Goal: Task Accomplishment & Management: Use online tool/utility

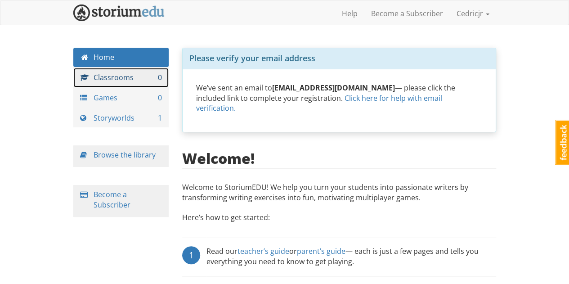
click at [126, 73] on link "Classrooms 0" at bounding box center [121, 77] width 96 height 19
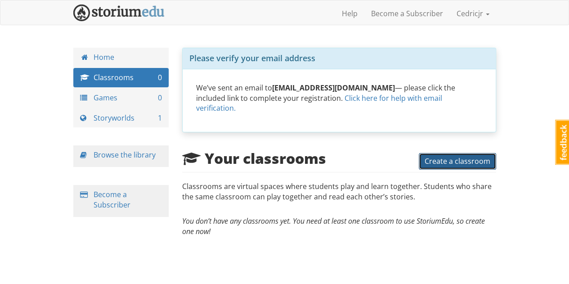
click at [448, 156] on span "Create a classroom" at bounding box center [458, 161] width 66 height 10
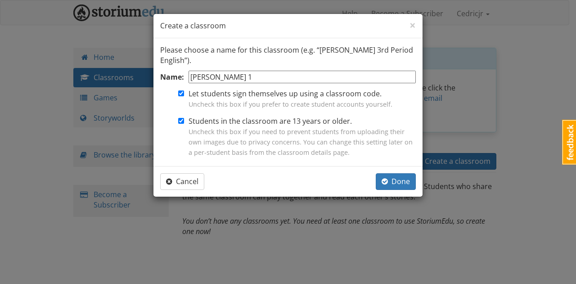
type input "[PERSON_NAME] 1"
click at [255, 124] on label "Students in the classroom are 13 years or older. Uncheck this box if you need t…" at bounding box center [301, 136] width 227 height 41
click at [184, 124] on input "Students in the classroom are 13 years or older. Uncheck this box if you need t…" at bounding box center [181, 121] width 6 height 6
checkbox input "false"
click at [393, 180] on span "Done" at bounding box center [395, 181] width 28 height 10
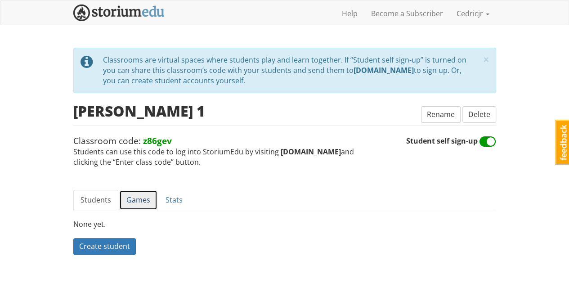
click at [138, 200] on link "Games" at bounding box center [138, 200] width 38 height 20
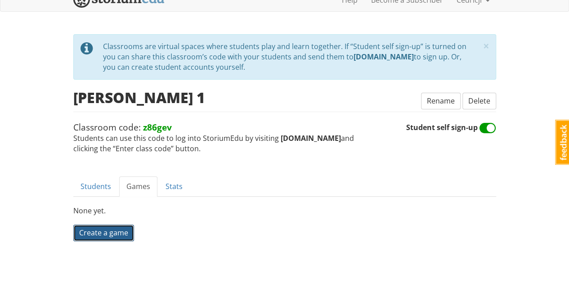
click at [111, 231] on span "Create a game" at bounding box center [103, 233] width 49 height 10
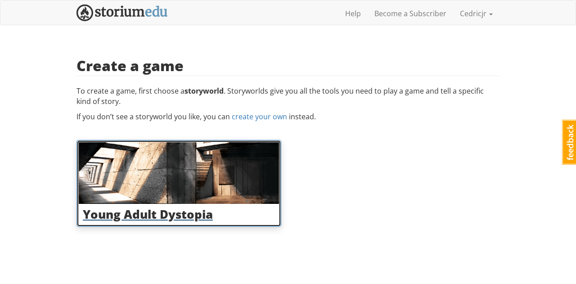
click at [187, 183] on img at bounding box center [179, 173] width 200 height 62
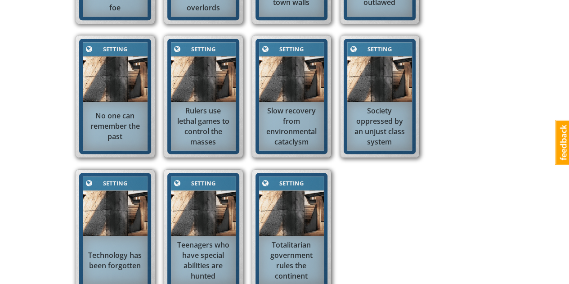
scroll to position [556, 0]
